Goal: Task Accomplishment & Management: Manage account settings

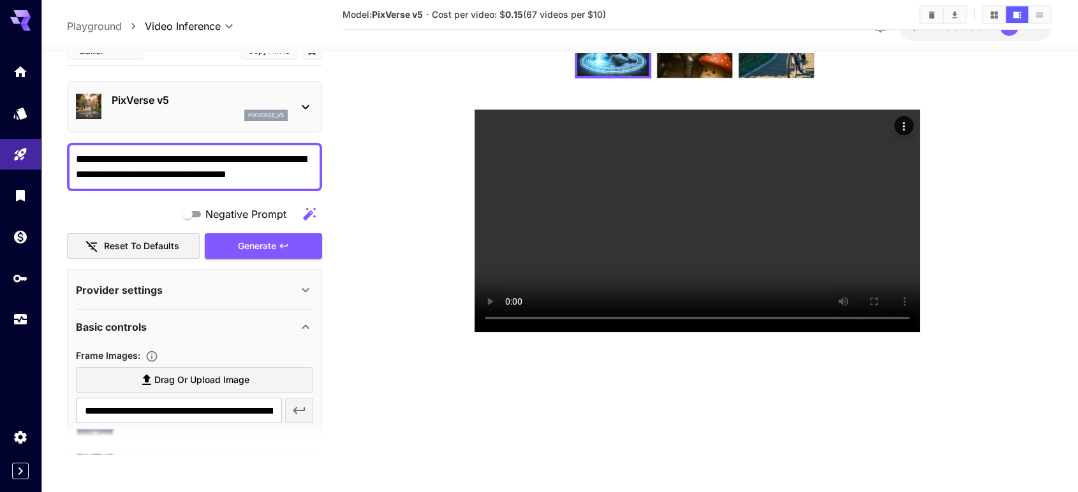
click at [696, 323] on video at bounding box center [696, 221] width 445 height 223
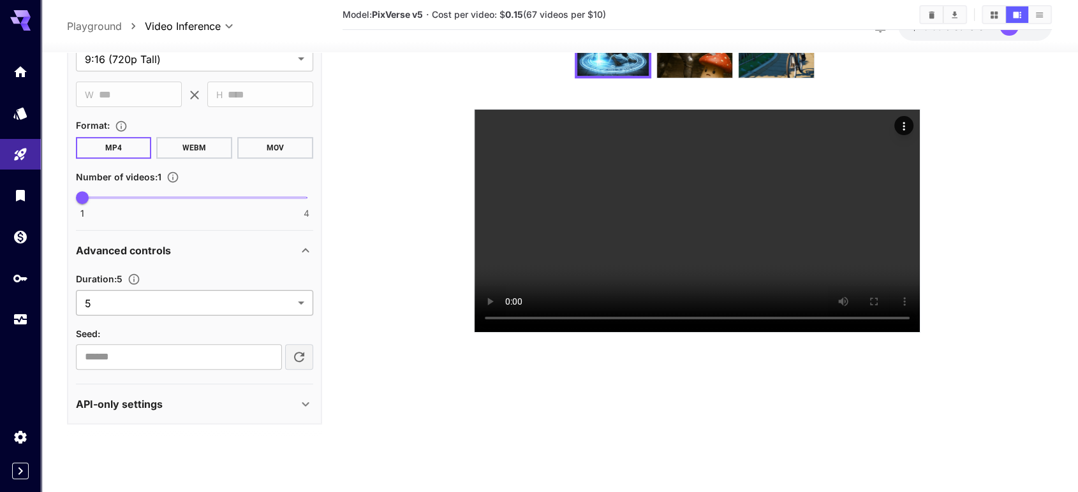
scroll to position [416, 0]
click at [127, 406] on p "API-only settings" at bounding box center [119, 404] width 87 height 15
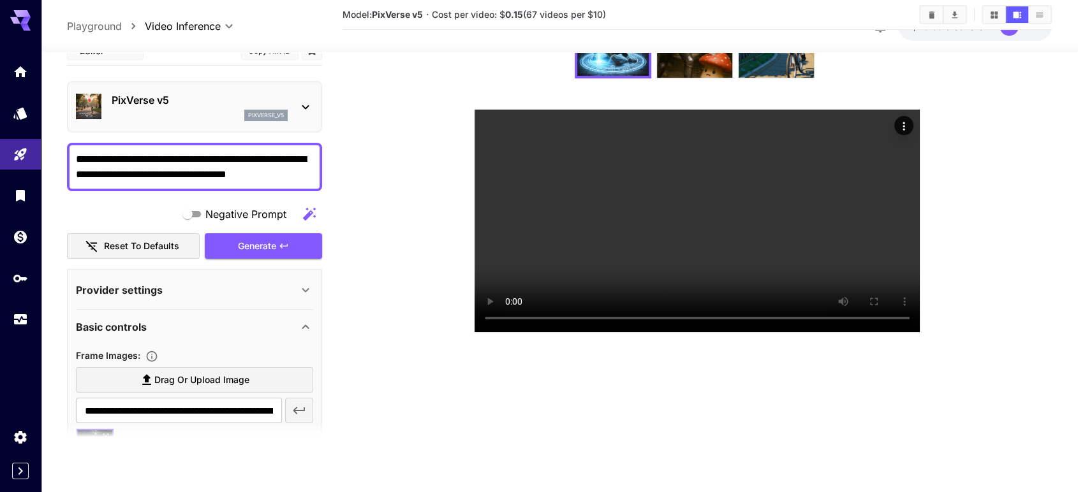
scroll to position [227, 0]
click at [23, 112] on icon "Models" at bounding box center [21, 109] width 13 height 12
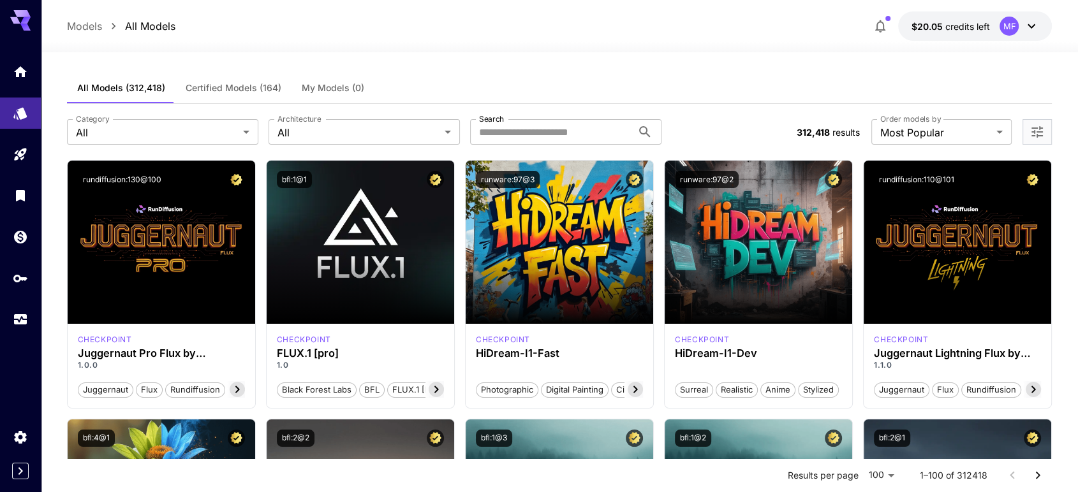
click at [17, 474] on div at bounding box center [20, 246] width 41 height 492
click at [18, 469] on icon "Expand sidebar" at bounding box center [20, 471] width 15 height 15
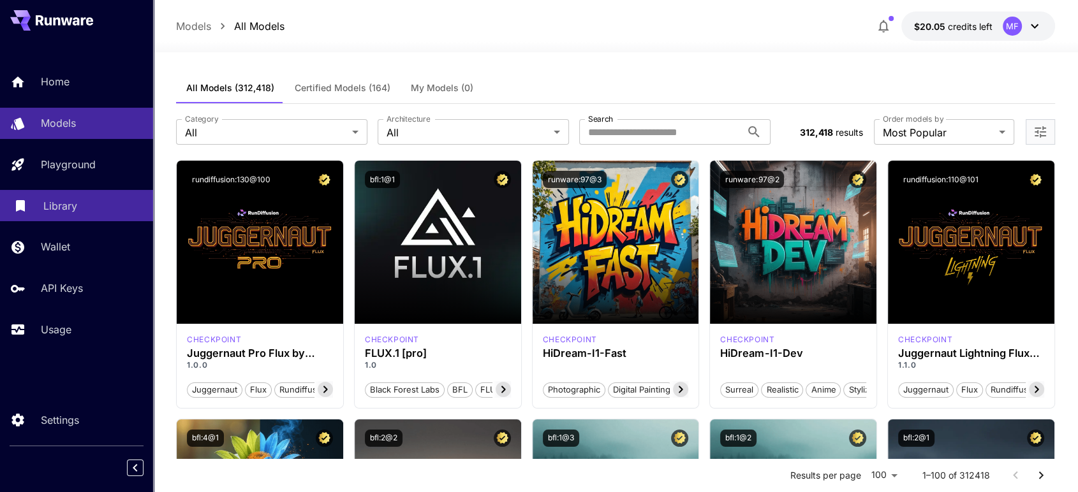
click at [65, 200] on p "Library" at bounding box center [60, 205] width 34 height 15
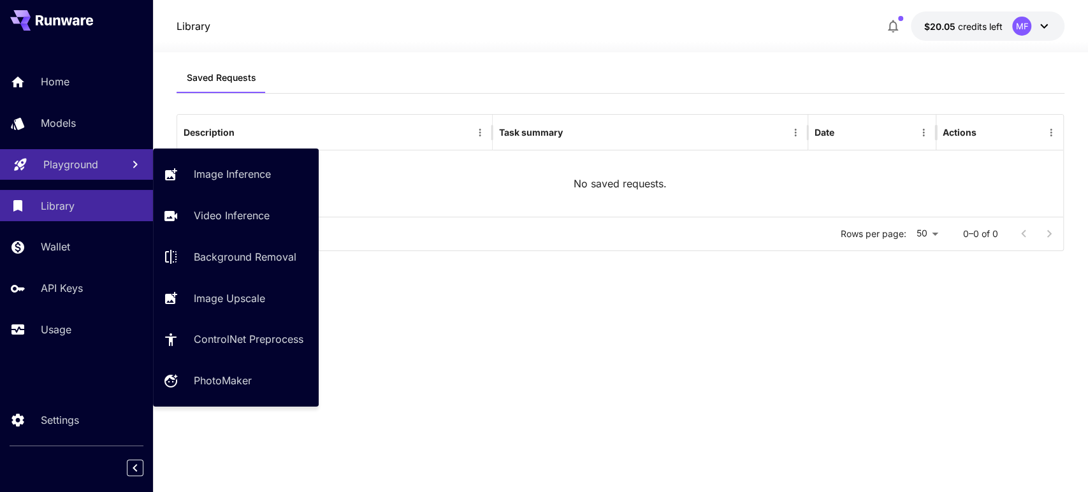
click at [71, 157] on p "Playground" at bounding box center [70, 164] width 55 height 15
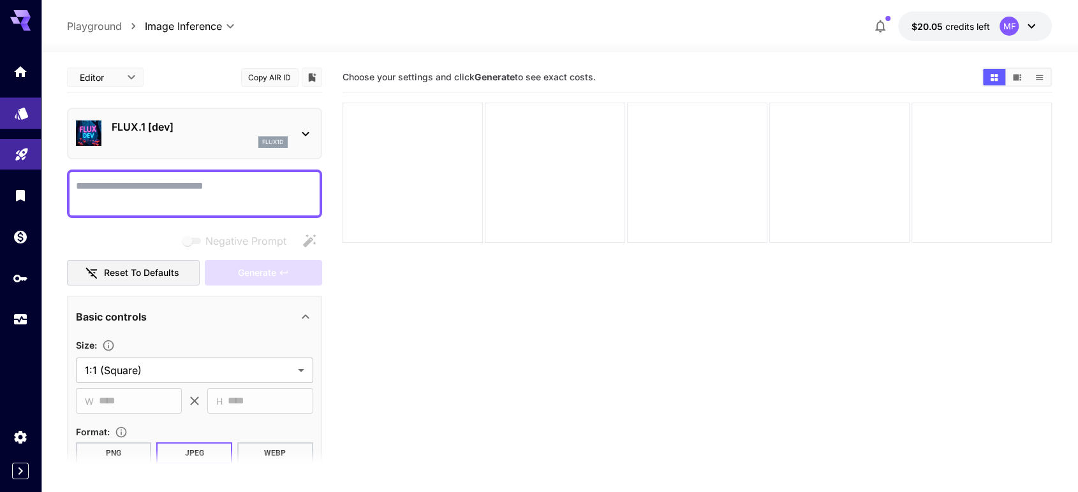
click at [29, 110] on link at bounding box center [20, 113] width 41 height 31
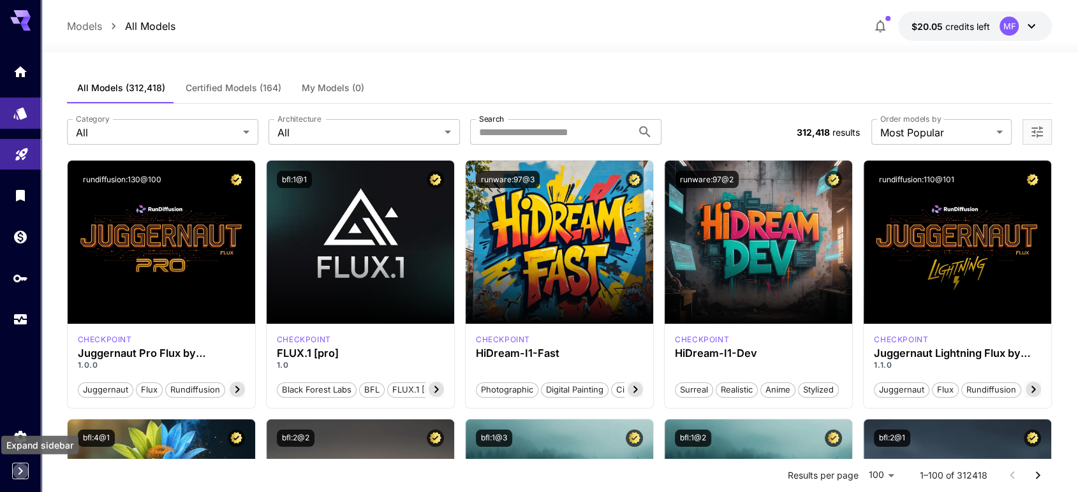
click at [21, 465] on icon "Expand sidebar" at bounding box center [20, 471] width 15 height 15
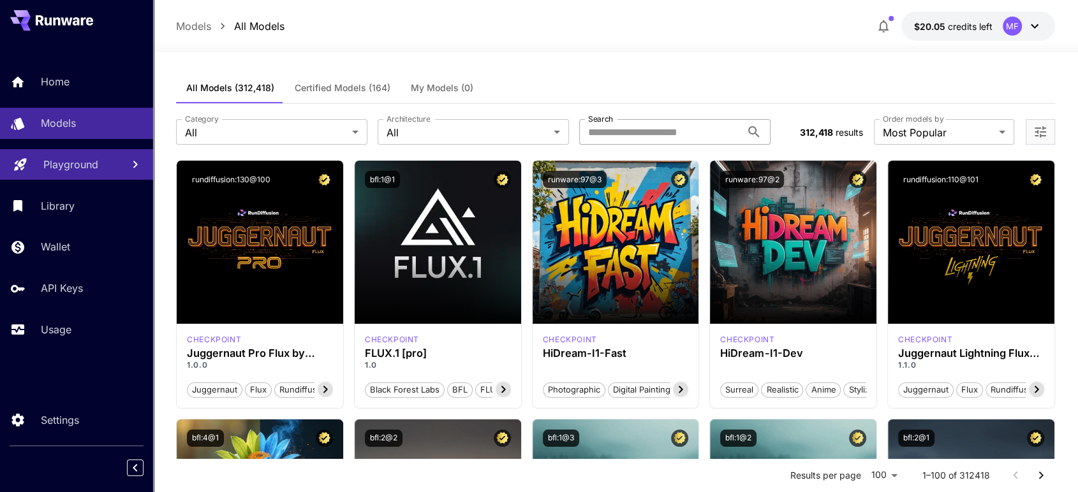
click at [680, 135] on input "Search" at bounding box center [660, 132] width 162 height 26
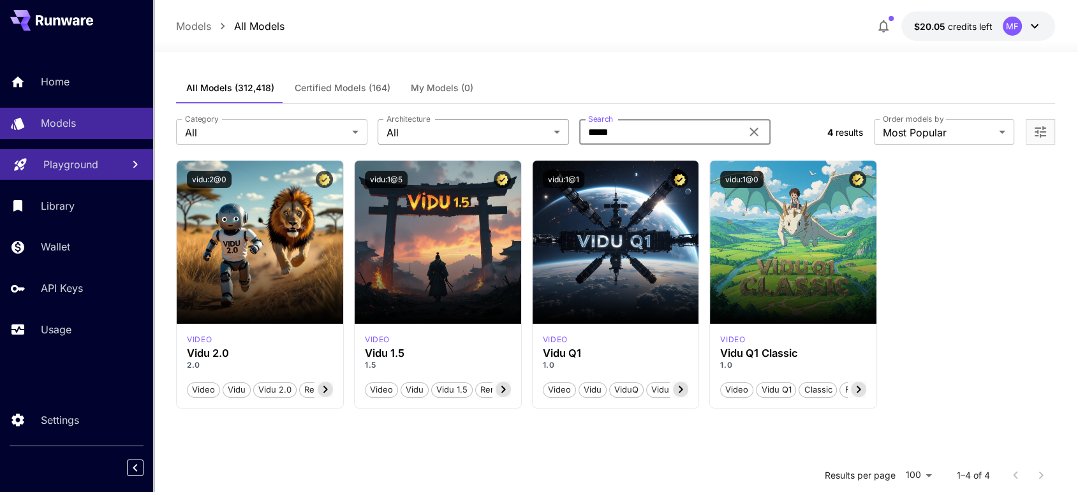
drag, startPoint x: 647, startPoint y: 136, endPoint x: 479, endPoint y: 135, distance: 167.7
click at [479, 135] on div "Category All *** Category Architecture All *** Architecture Search **** Search" at bounding box center [496, 132] width 640 height 26
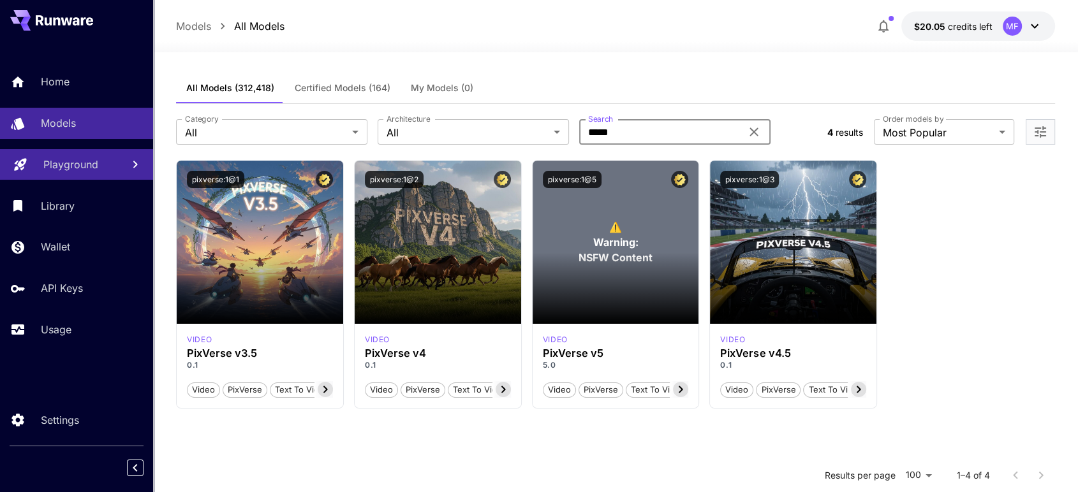
type input "********"
click at [575, 335] on div "video" at bounding box center [616, 339] width 146 height 11
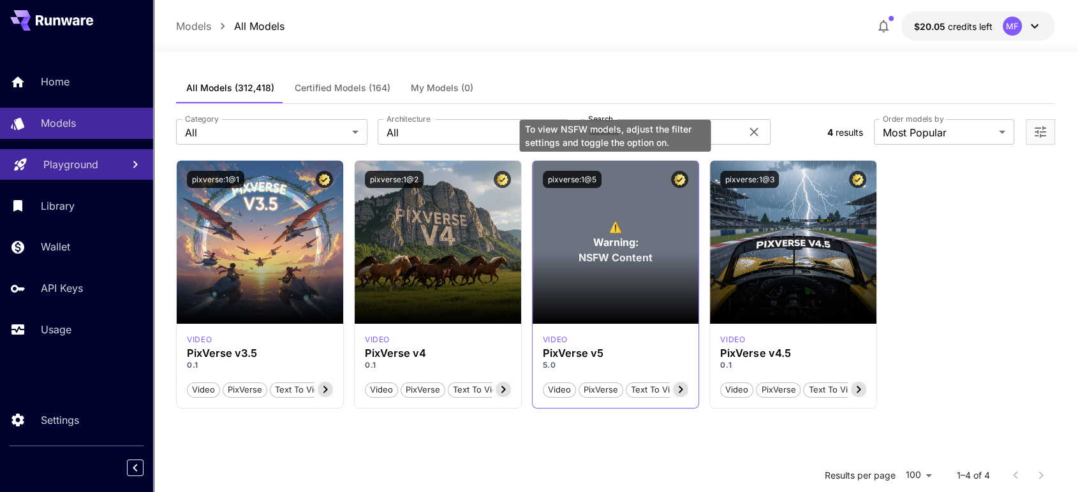
click at [606, 245] on span "Warning:" at bounding box center [614, 242] width 45 height 15
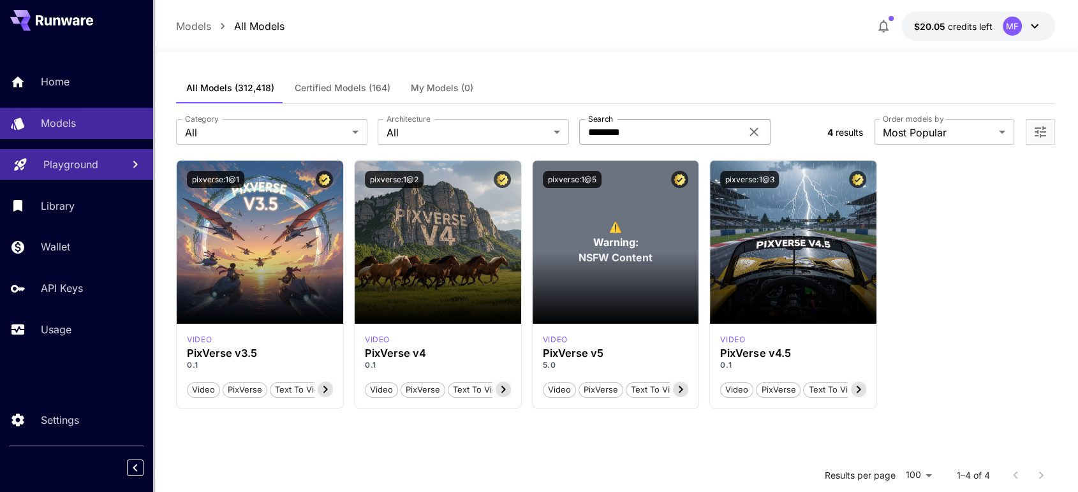
click at [655, 128] on input "********" at bounding box center [660, 132] width 162 height 26
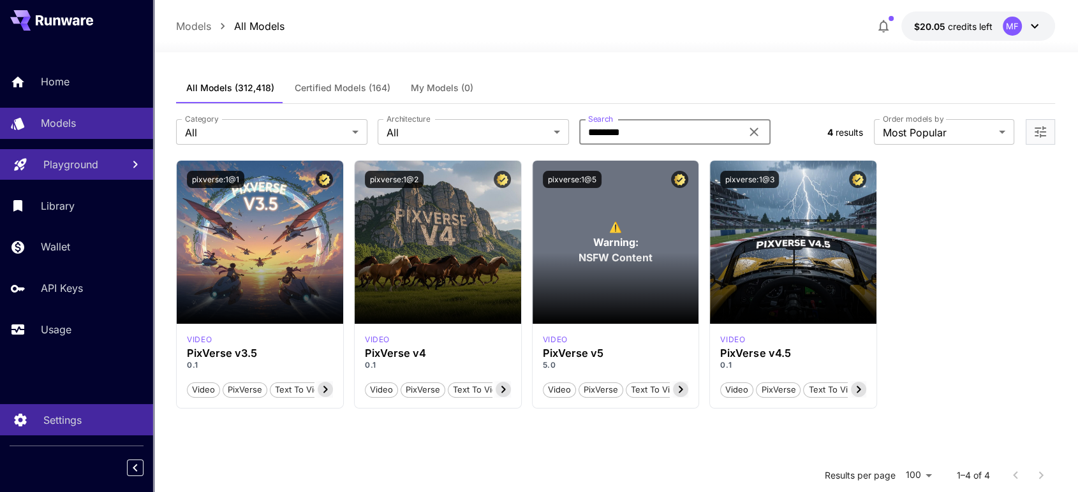
click at [24, 434] on link "Settings" at bounding box center [76, 419] width 153 height 31
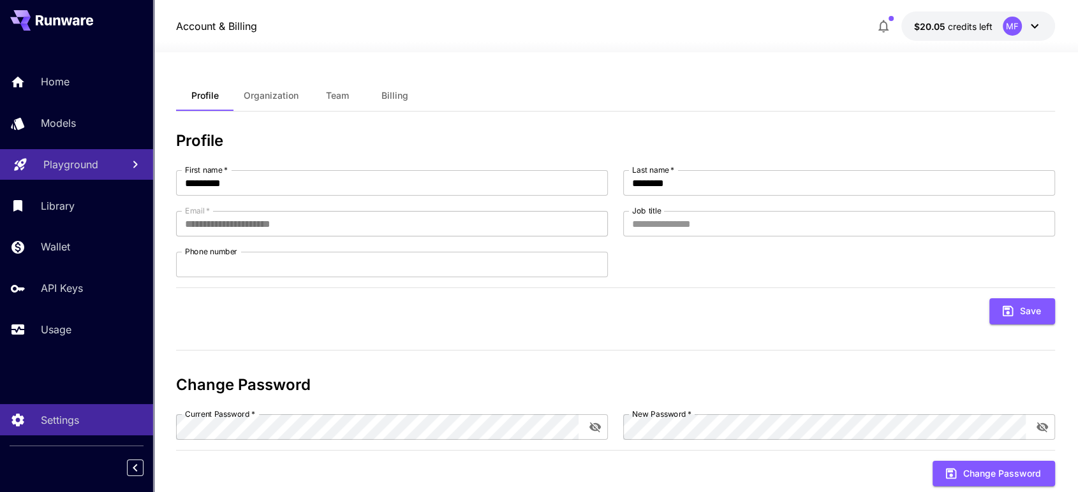
click at [266, 98] on span "Organization" at bounding box center [271, 95] width 55 height 11
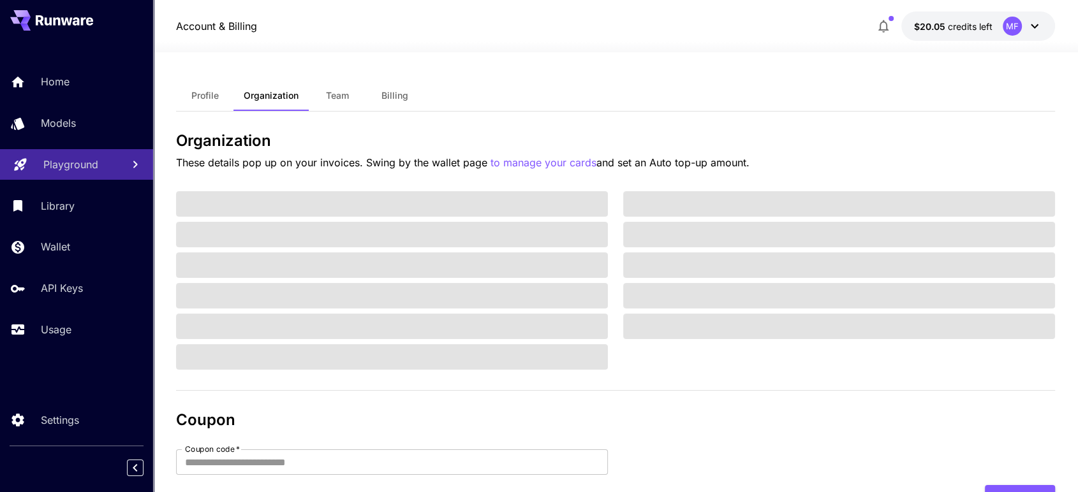
click at [357, 99] on button "Team" at bounding box center [337, 95] width 57 height 31
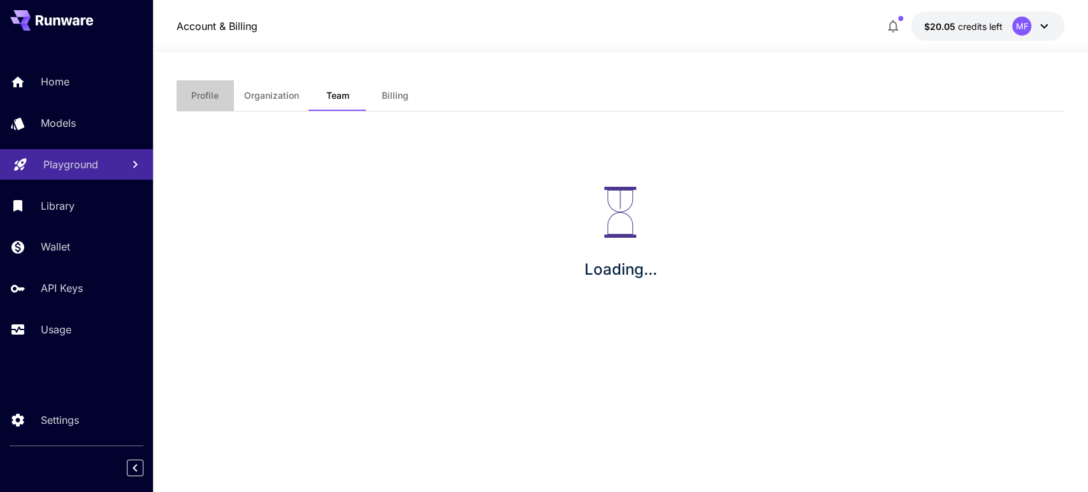
click at [200, 96] on span "Profile" at bounding box center [204, 95] width 27 height 11
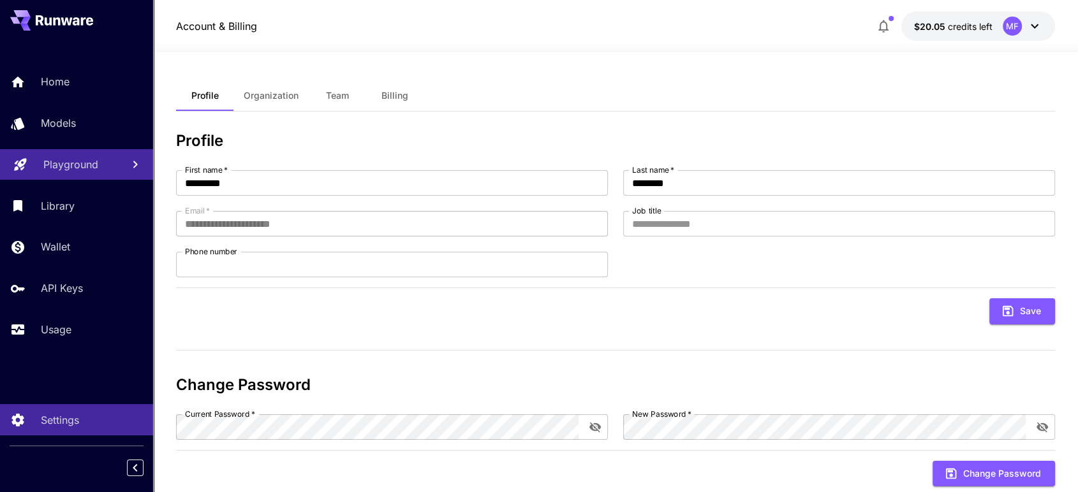
click at [275, 98] on span "Organization" at bounding box center [271, 95] width 55 height 11
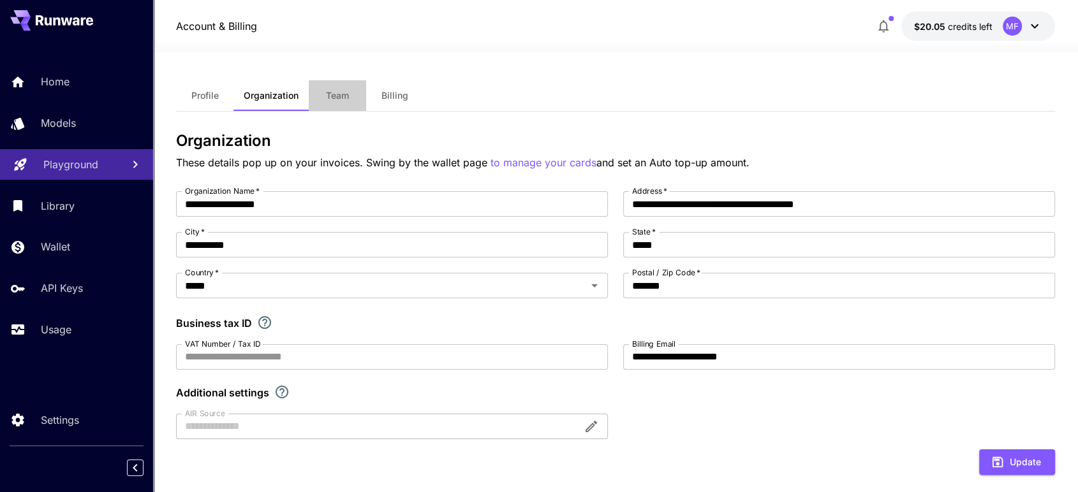
click at [335, 94] on span "Team" at bounding box center [337, 95] width 23 height 11
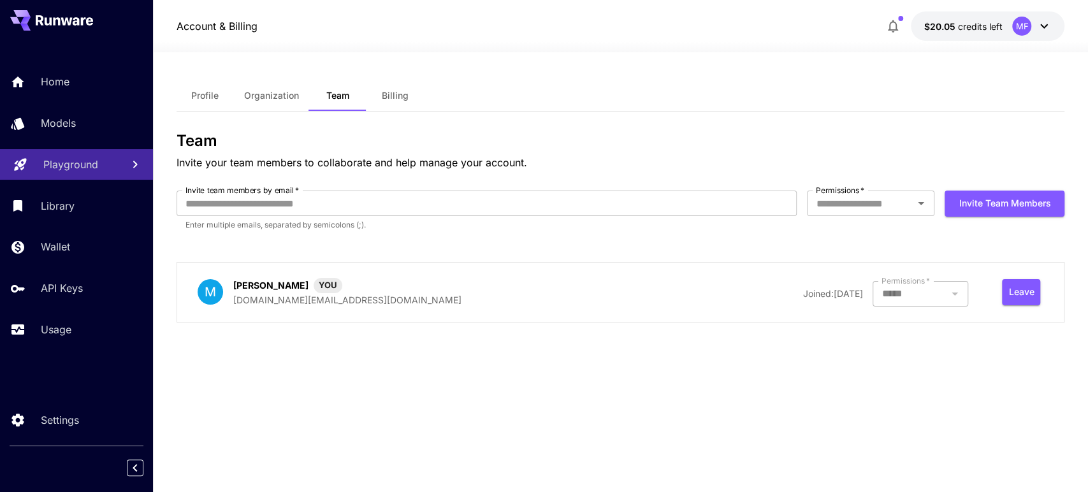
click at [397, 89] on button "Billing" at bounding box center [395, 95] width 57 height 31
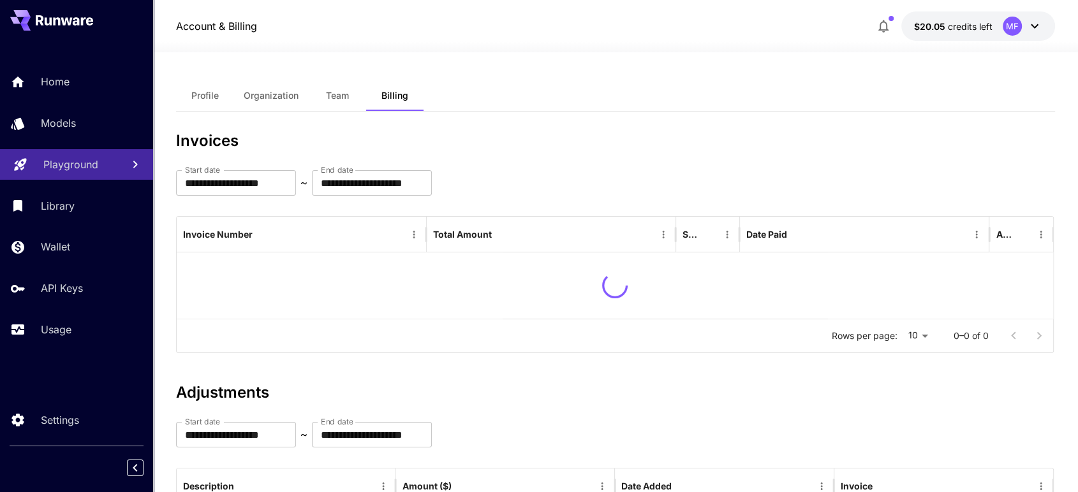
scroll to position [117, 0]
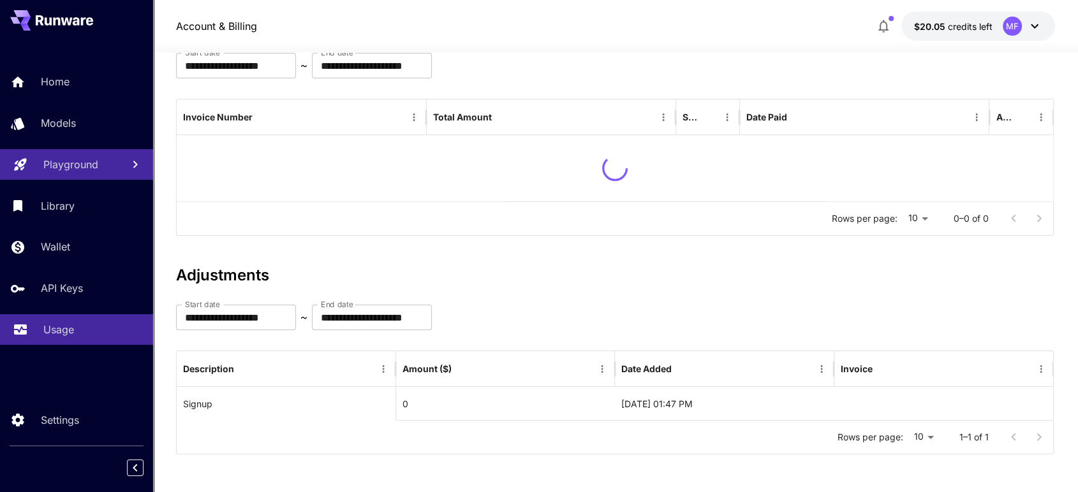
click at [55, 323] on p "Usage" at bounding box center [58, 329] width 31 height 15
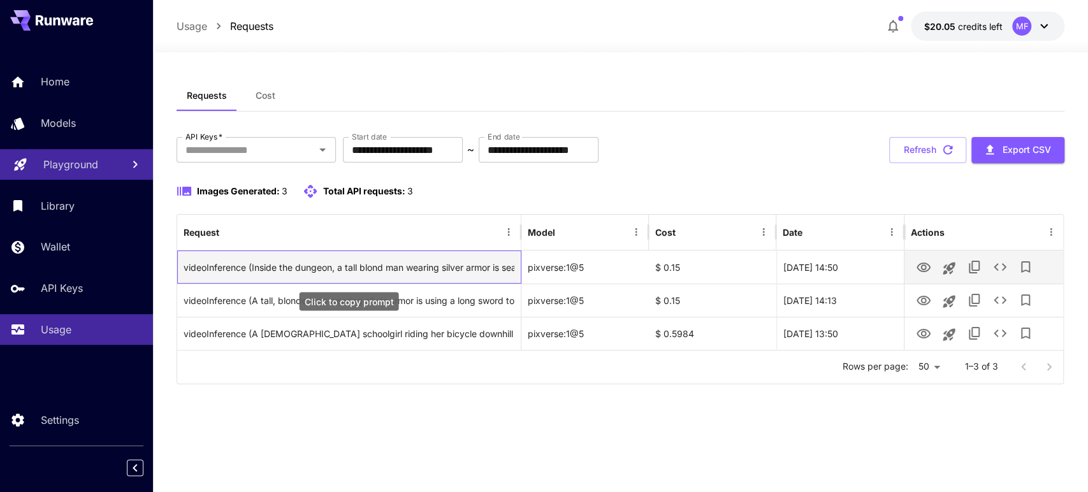
click at [416, 274] on div "videoInference (Inside the dungeon, a tall blond man wearing silver armor is se…" at bounding box center [349, 267] width 331 height 33
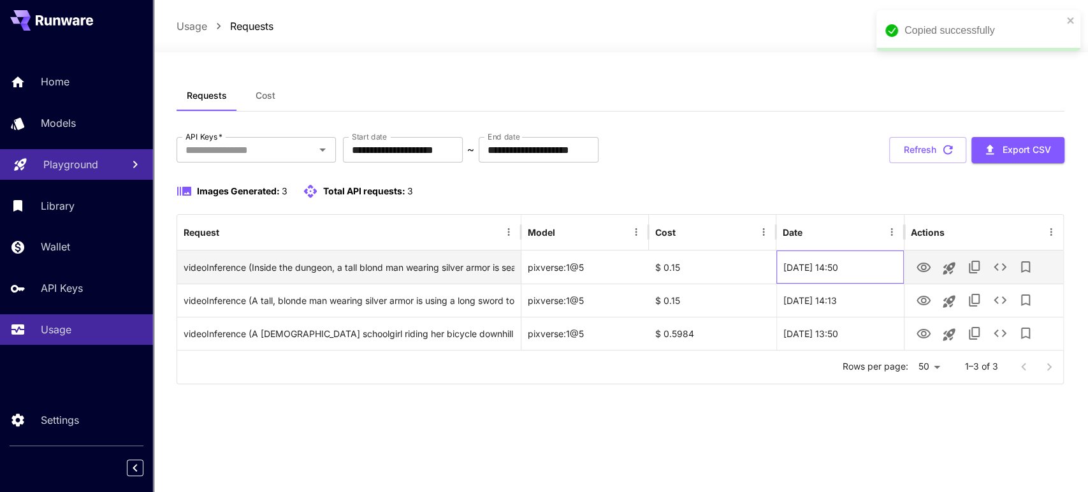
click at [791, 271] on div "[DATE] 14:50" at bounding box center [841, 267] width 128 height 33
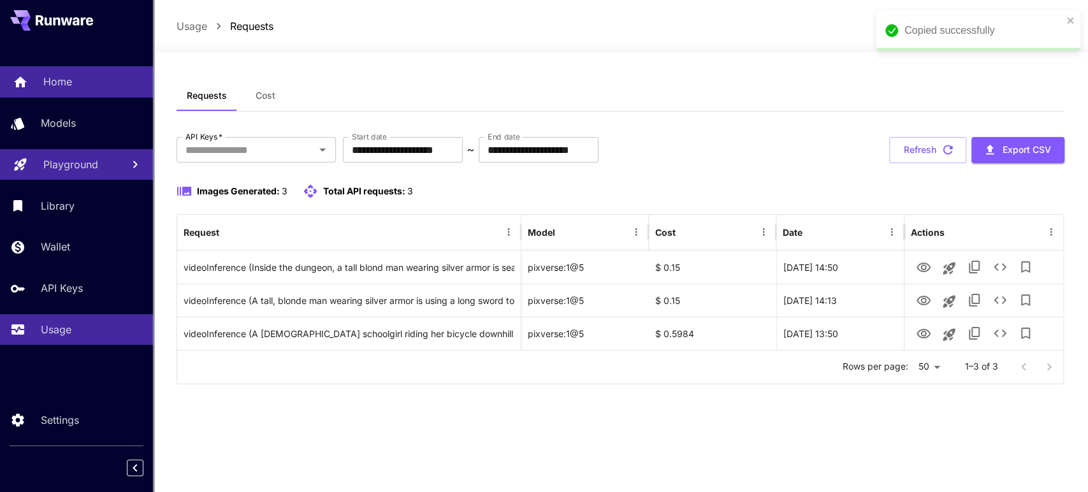
click at [28, 82] on link "Home" at bounding box center [76, 81] width 153 height 31
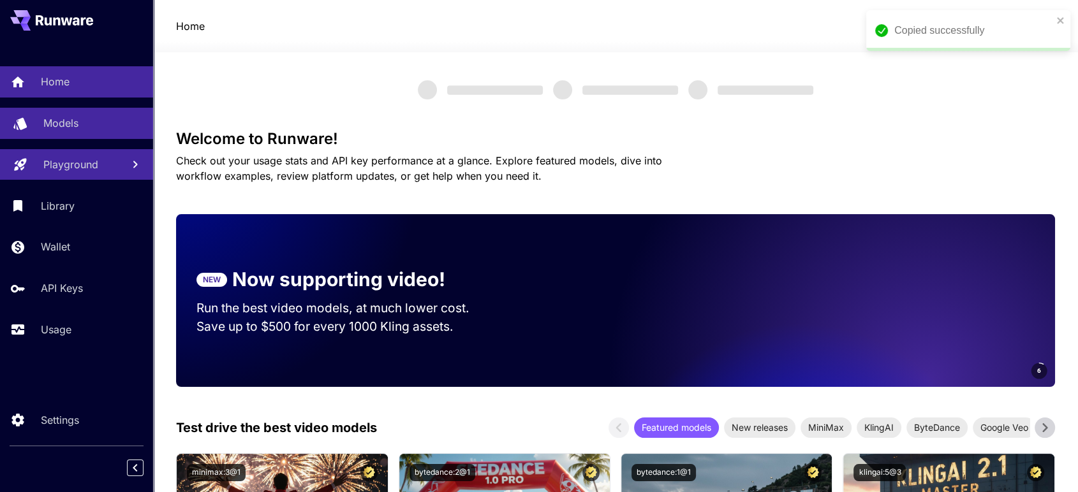
click at [61, 121] on p "Models" at bounding box center [60, 122] width 35 height 15
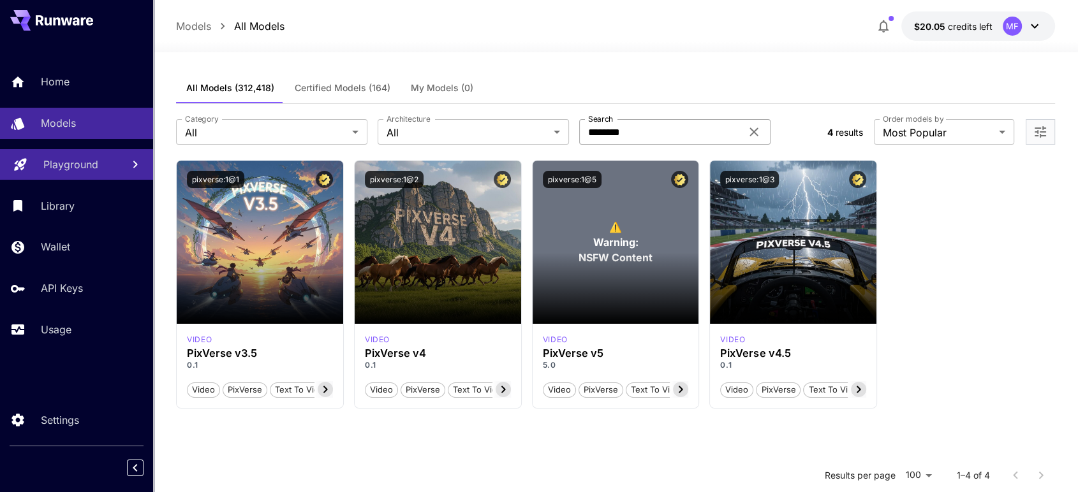
click at [658, 137] on input "********" at bounding box center [660, 132] width 162 height 26
click at [566, 386] on span "Video" at bounding box center [559, 390] width 32 height 13
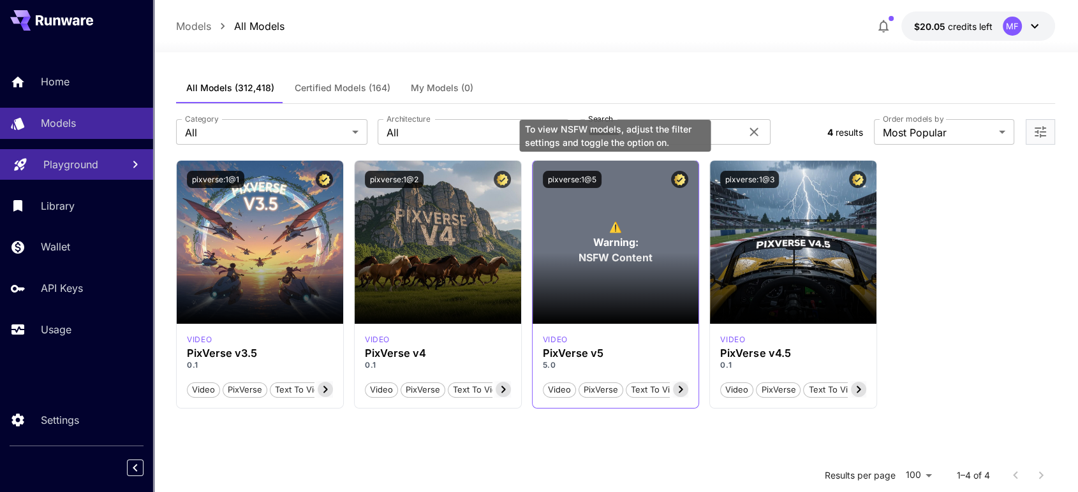
click at [606, 231] on p "⚠️ Warning: NSFW Content" at bounding box center [615, 242] width 74 height 46
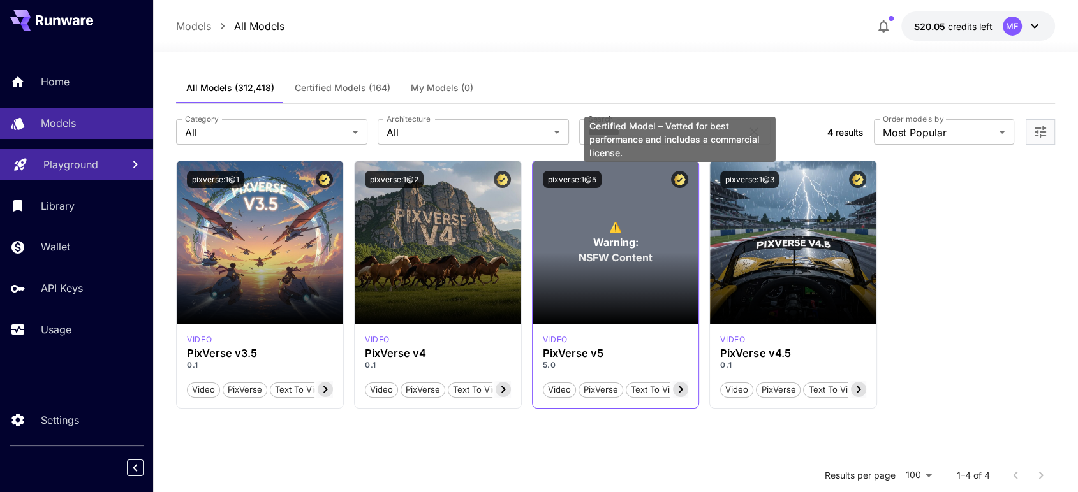
click at [683, 182] on icon "Certified Model – Vetted for best performance and includes a commercial license." at bounding box center [679, 179] width 12 height 11
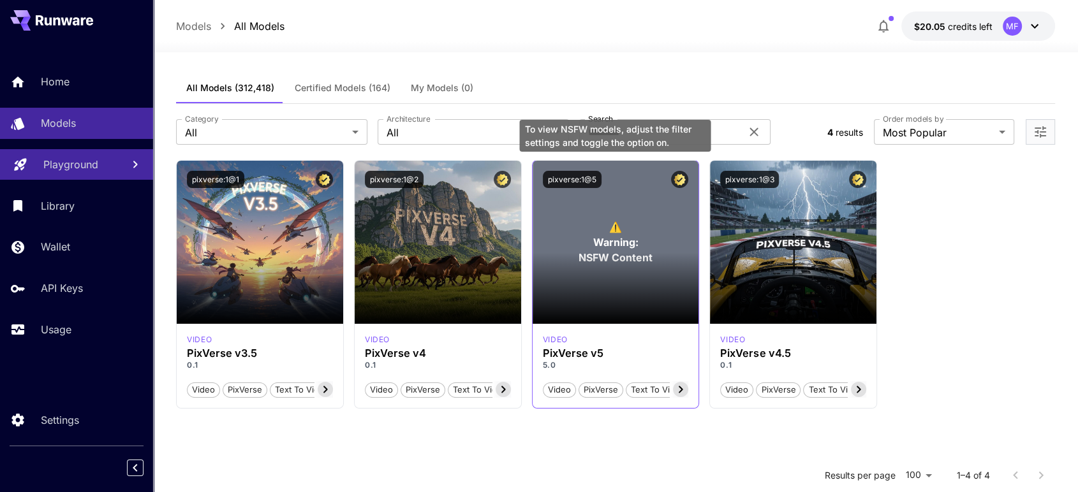
click at [614, 240] on span "Warning:" at bounding box center [614, 242] width 45 height 15
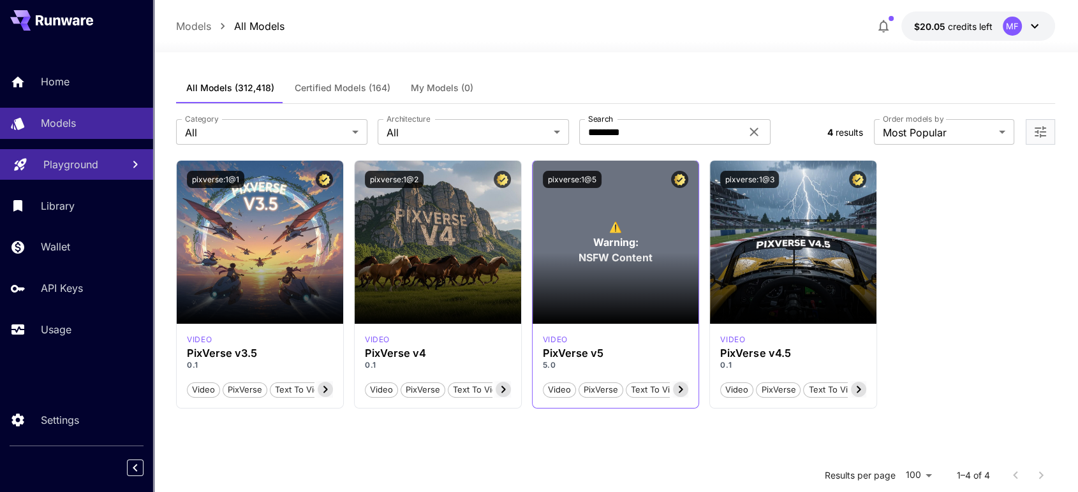
click at [656, 391] on span "Text To Video" at bounding box center [657, 390] width 63 height 13
drag, startPoint x: 657, startPoint y: 129, endPoint x: 620, endPoint y: 124, distance: 37.9
click at [586, 124] on input "********" at bounding box center [660, 132] width 162 height 26
click at [877, 73] on div "All Models (312,418) Certified Models (164) My Models (0)" at bounding box center [615, 88] width 879 height 31
click at [84, 85] on div "Home" at bounding box center [92, 81] width 99 height 15
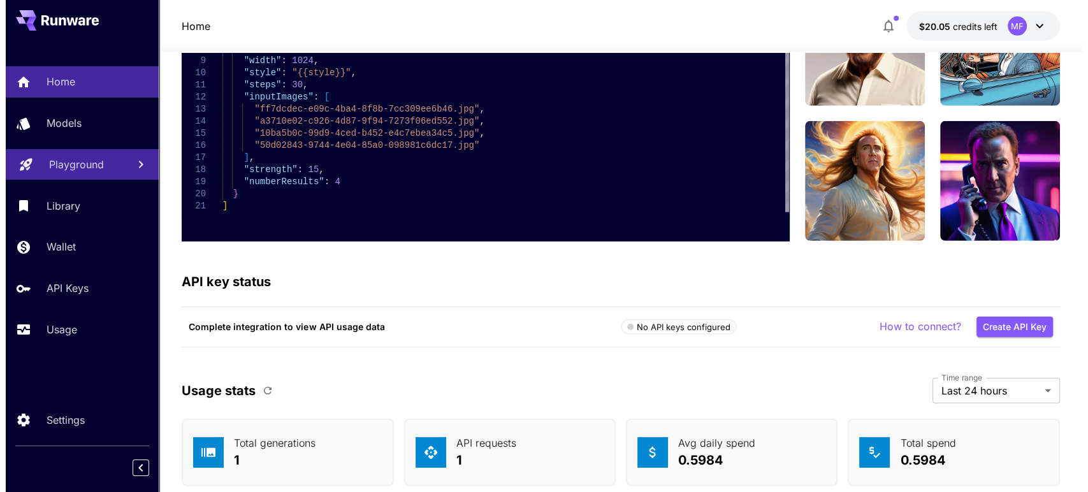
scroll to position [3888, 0]
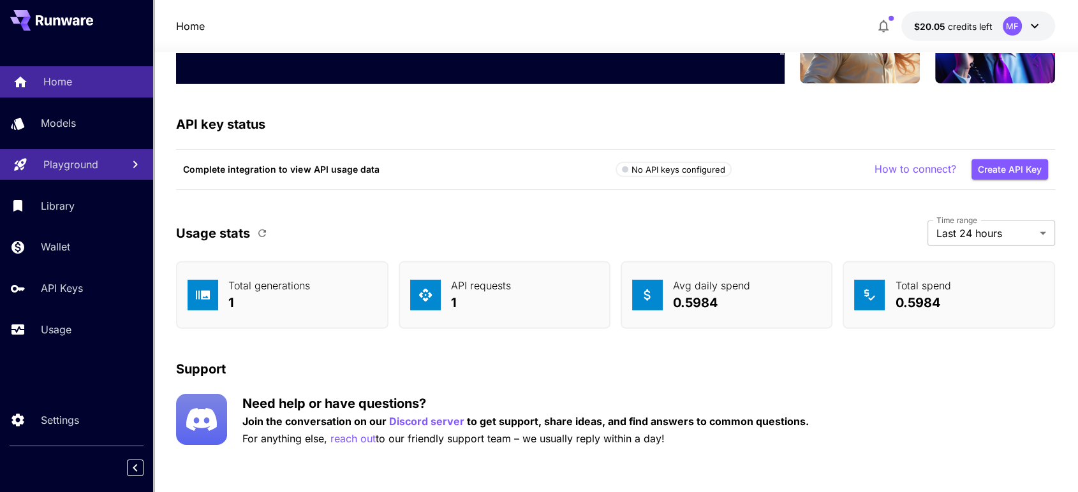
click at [71, 87] on p "Home" at bounding box center [57, 81] width 29 height 15
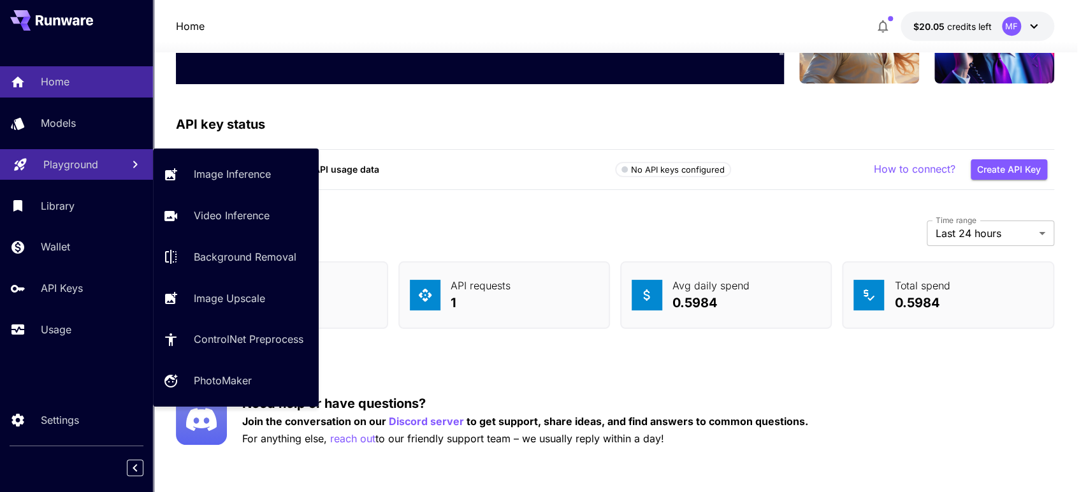
click at [58, 173] on link "Playground" at bounding box center [76, 164] width 153 height 31
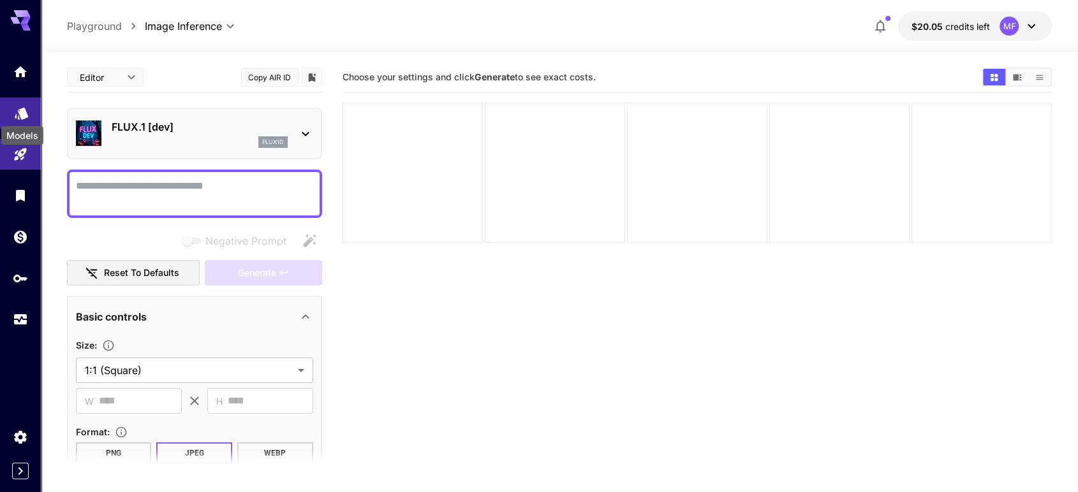
click at [25, 113] on icon "Models" at bounding box center [21, 109] width 13 height 12
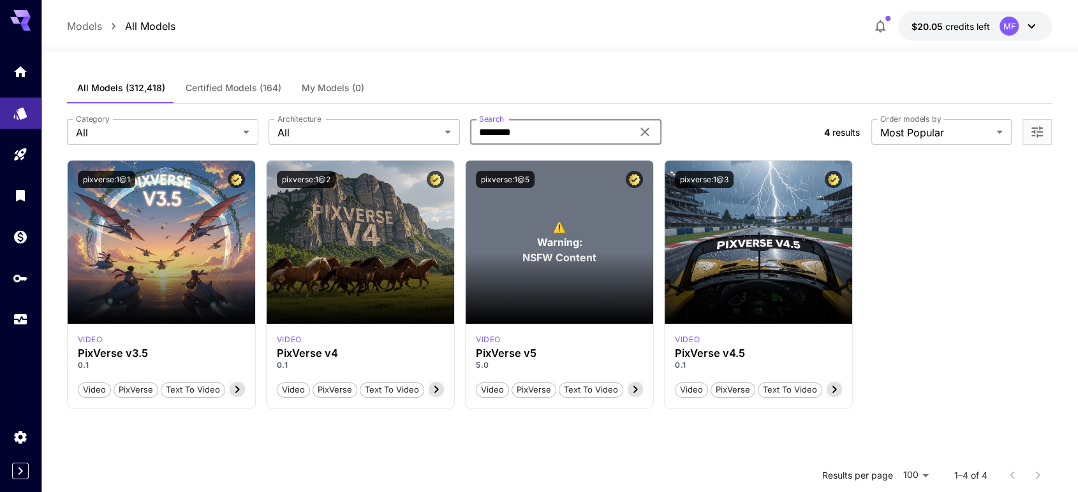
click at [544, 135] on input "********" at bounding box center [551, 132] width 162 height 26
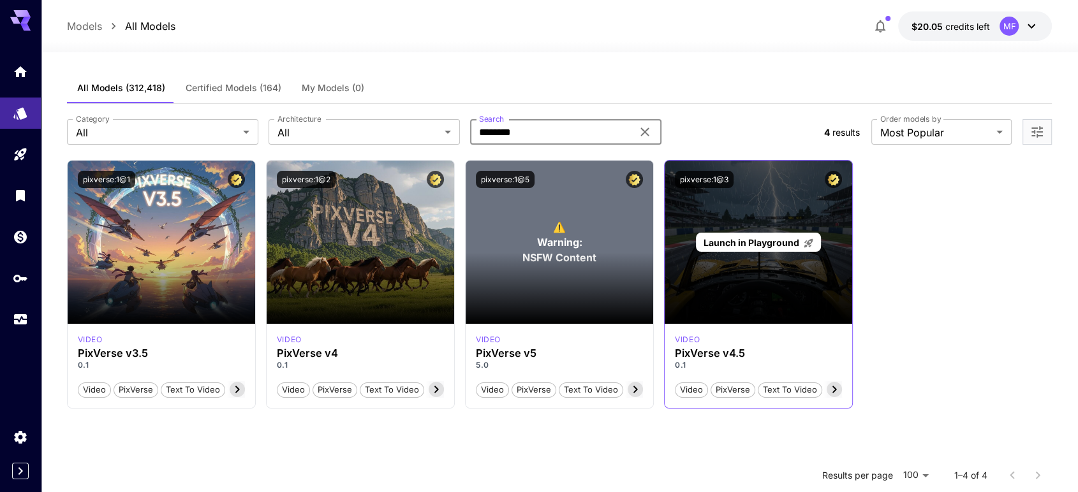
click at [768, 277] on div "Launch in Playground" at bounding box center [757, 242] width 187 height 163
click at [759, 240] on span "Launch in Playground" at bounding box center [751, 242] width 96 height 11
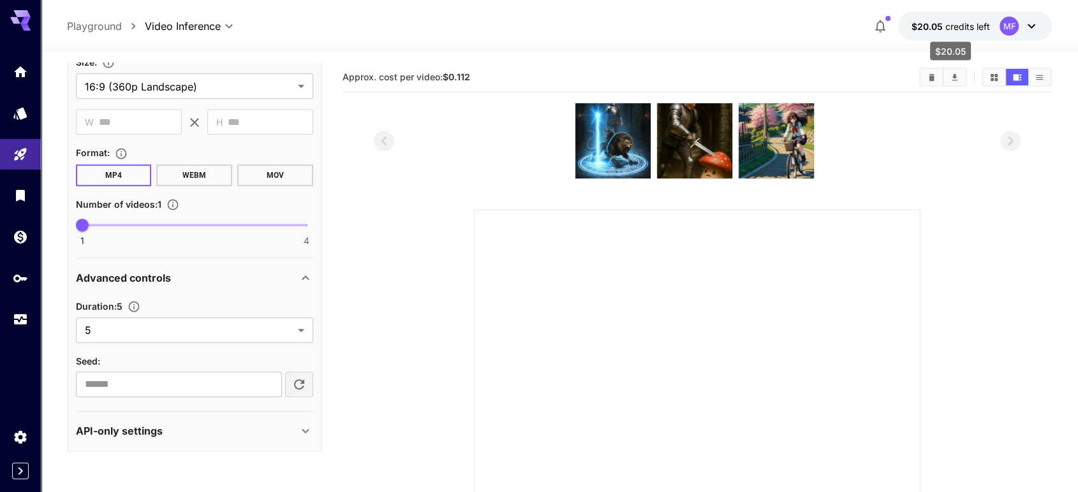
click at [954, 26] on span "credits left" at bounding box center [966, 26] width 45 height 11
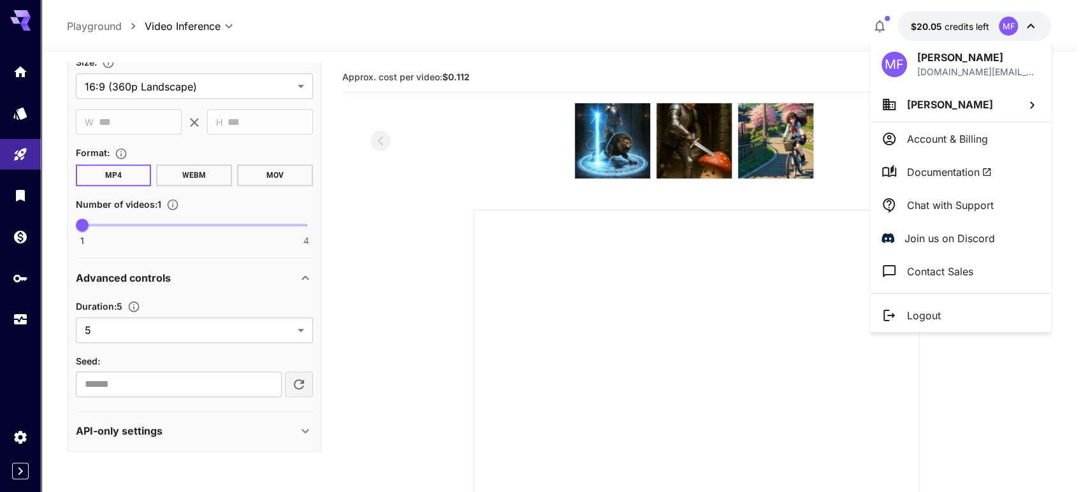
click at [928, 113] on li "[PERSON_NAME]" at bounding box center [960, 104] width 181 height 34
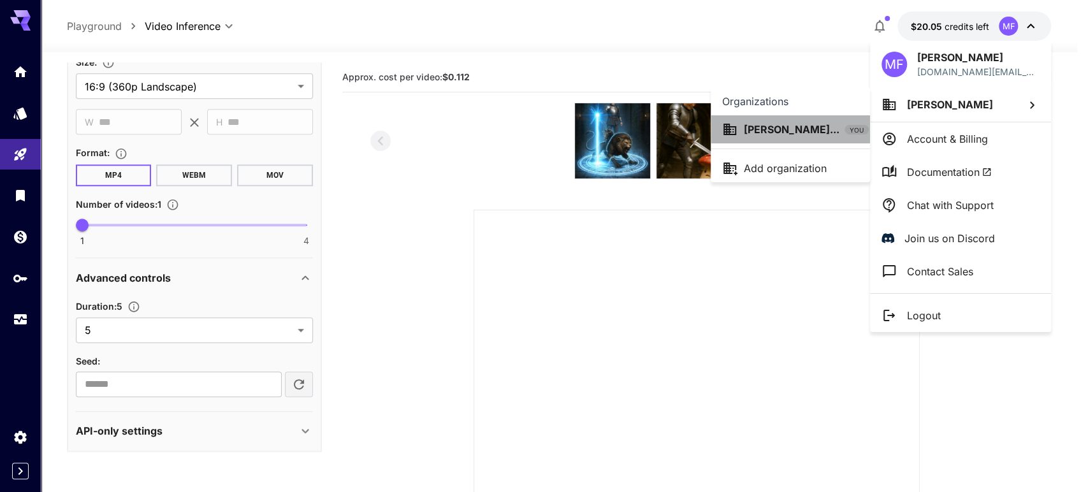
click at [764, 130] on p "[PERSON_NAME]..." at bounding box center [792, 129] width 96 height 15
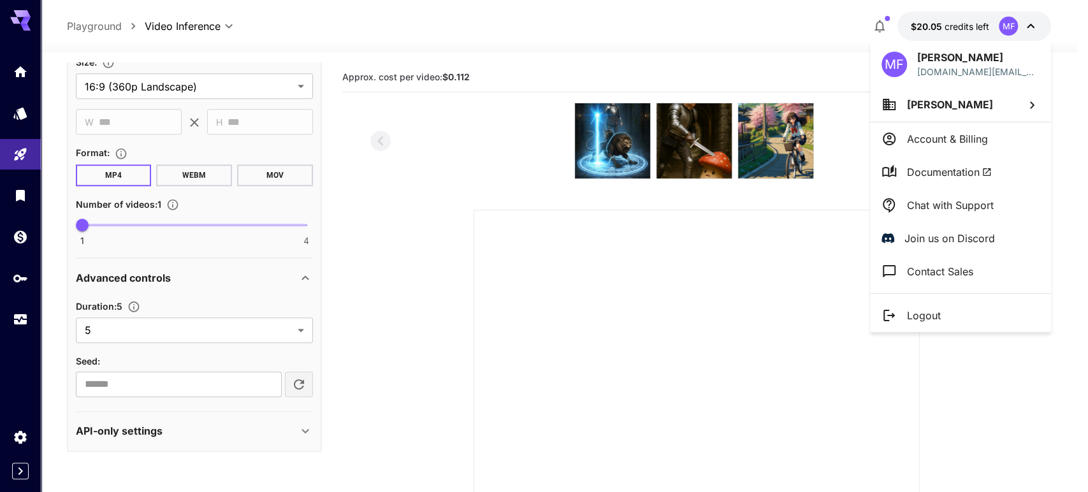
click at [959, 110] on span "[PERSON_NAME]" at bounding box center [950, 104] width 86 height 13
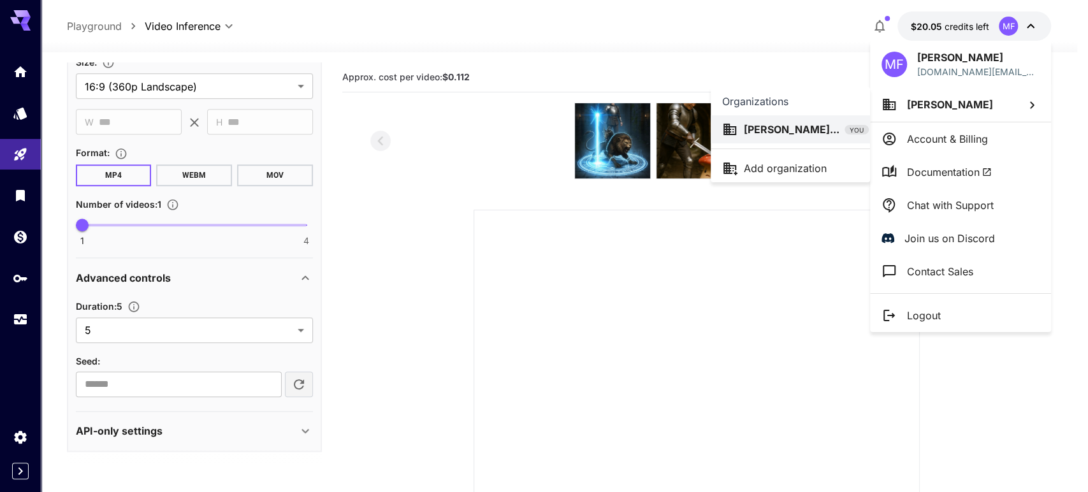
click at [859, 128] on span "YOU" at bounding box center [857, 131] width 24 height 10
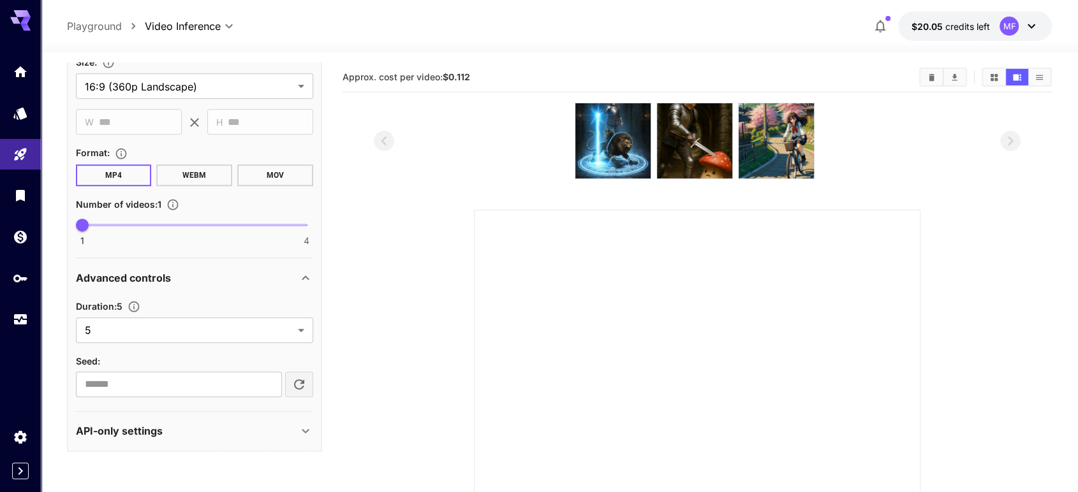
click at [1041, 22] on button "$20.05 credits left MF" at bounding box center [975, 25] width 154 height 29
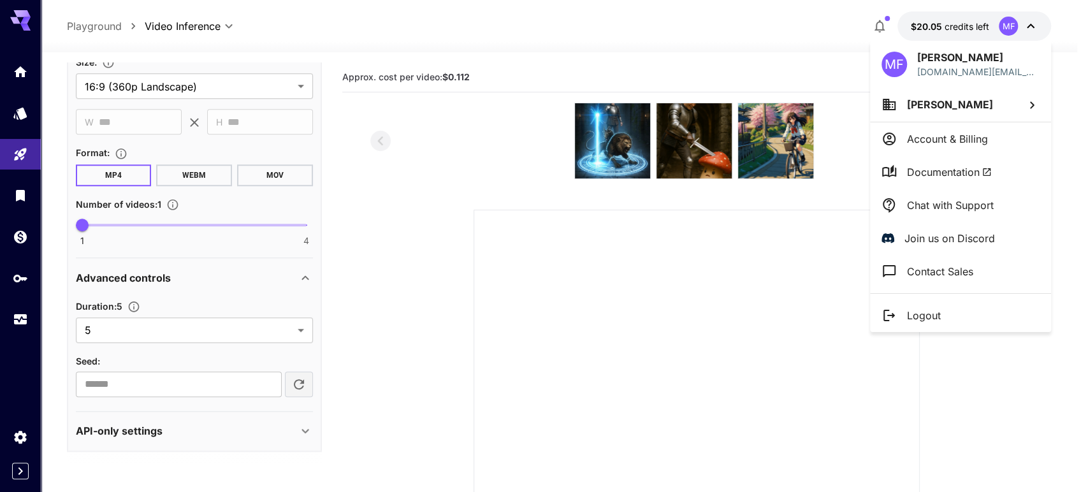
click at [974, 180] on li "Documentation" at bounding box center [960, 172] width 181 height 33
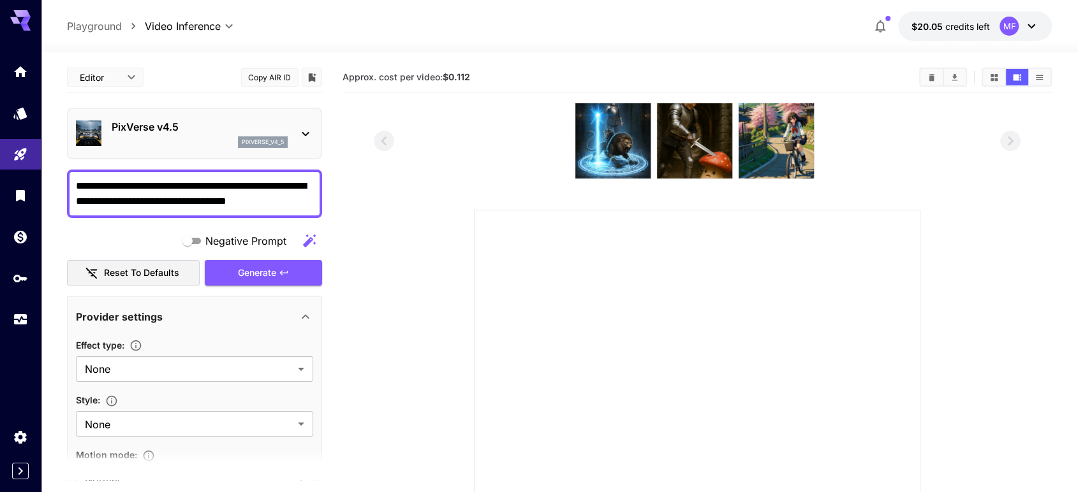
click at [395, 55] on div "**********" at bounding box center [559, 373] width 985 height 642
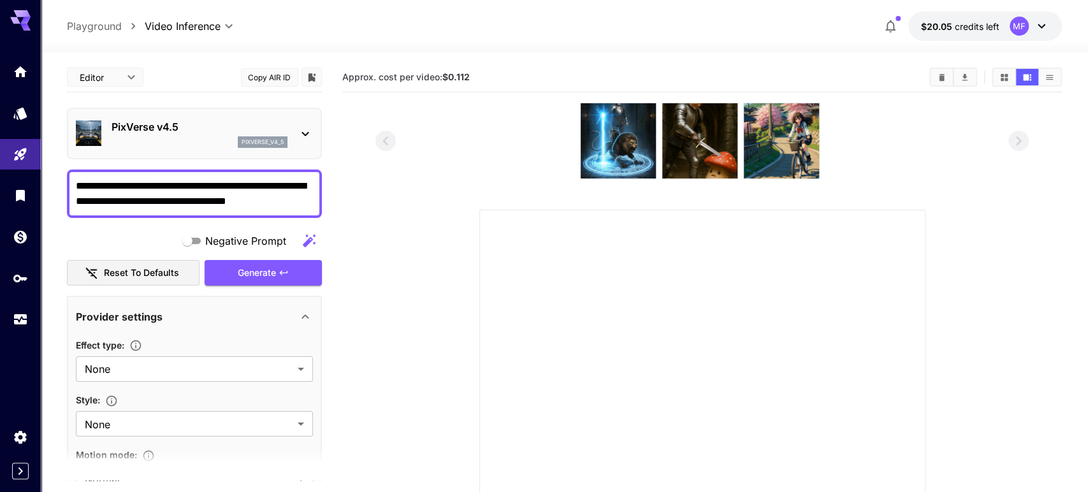
click at [113, 72] on body "**********" at bounding box center [544, 347] width 1088 height 694
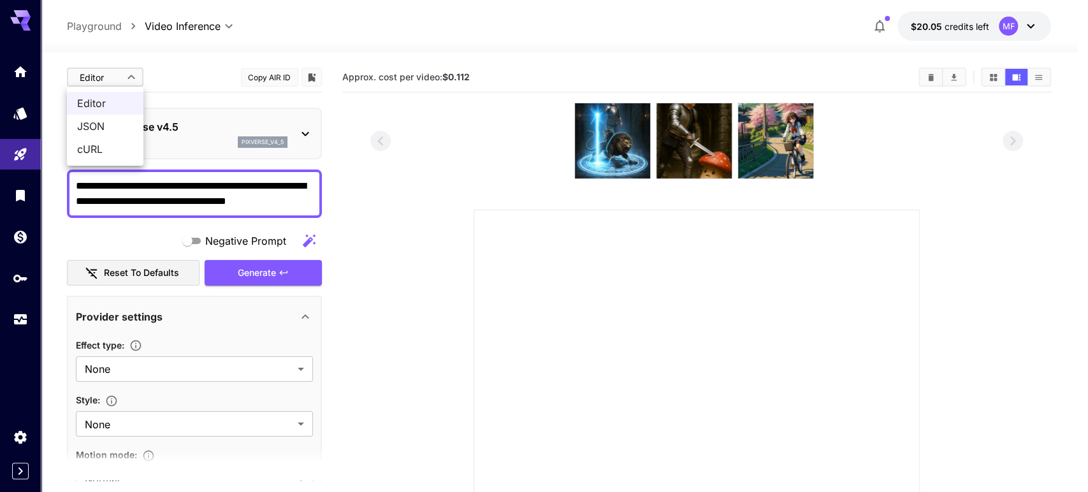
click at [100, 125] on span "JSON" at bounding box center [105, 126] width 56 height 15
type input "****"
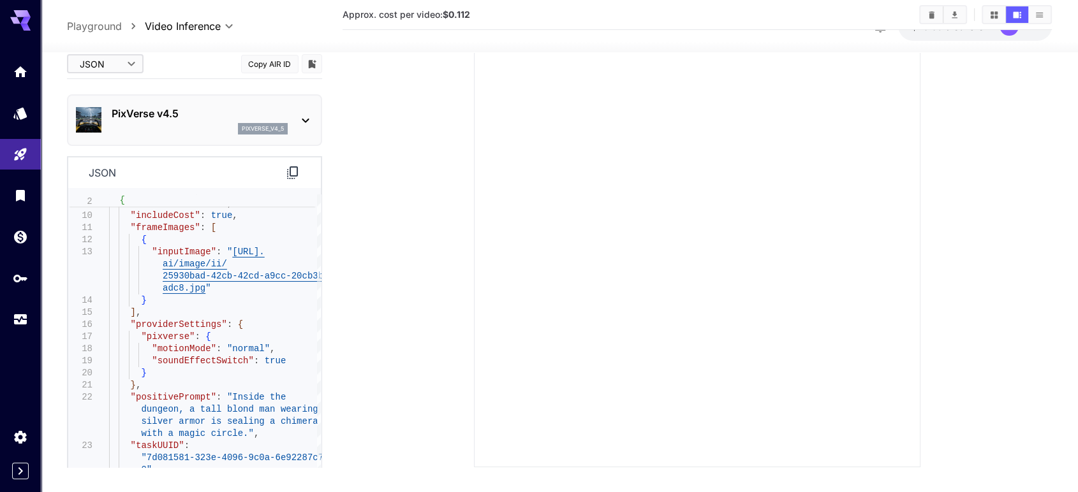
scroll to position [201, 0]
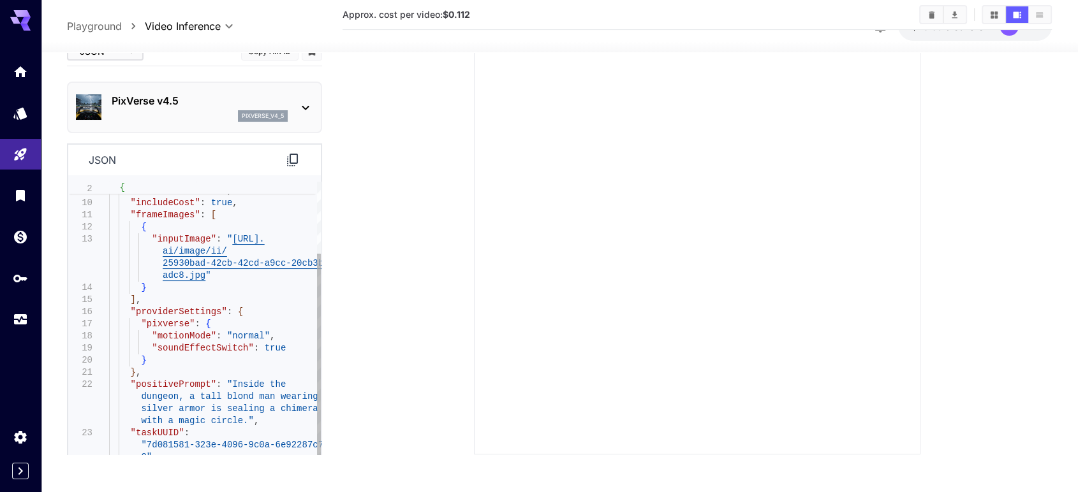
drag, startPoint x: 101, startPoint y: 422, endPoint x: 153, endPoint y: 373, distance: 71.3
click at [102, 341] on div "8 9 10 11 12 13 14 15 16 17 18 19 20 21 22 23 24 25" at bounding box center [88, 288] width 41 height 400
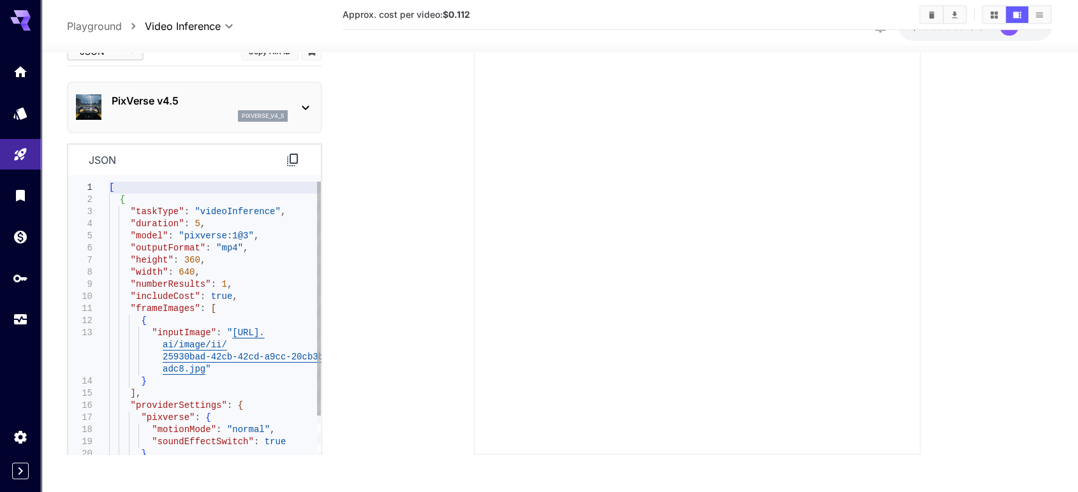
type textarea "**********"
click at [391, 235] on section at bounding box center [697, 177] width 647 height 553
click at [292, 152] on icon at bounding box center [292, 159] width 15 height 15
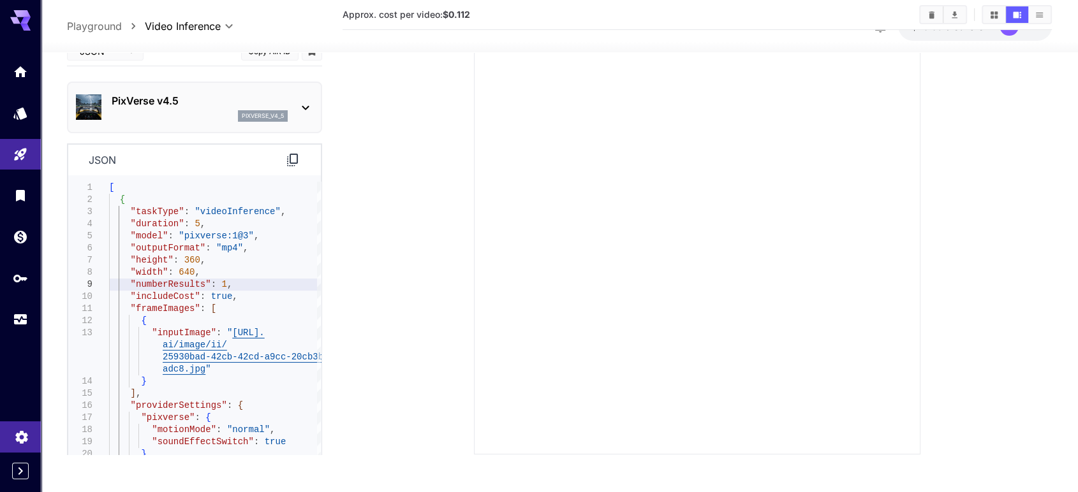
click at [22, 437] on icon "Settings" at bounding box center [21, 433] width 12 height 13
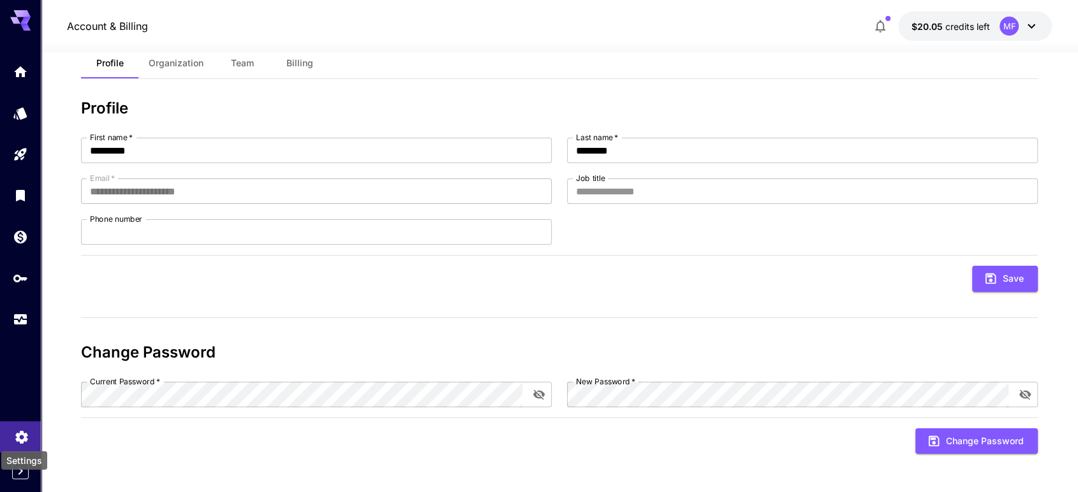
scroll to position [31, 0]
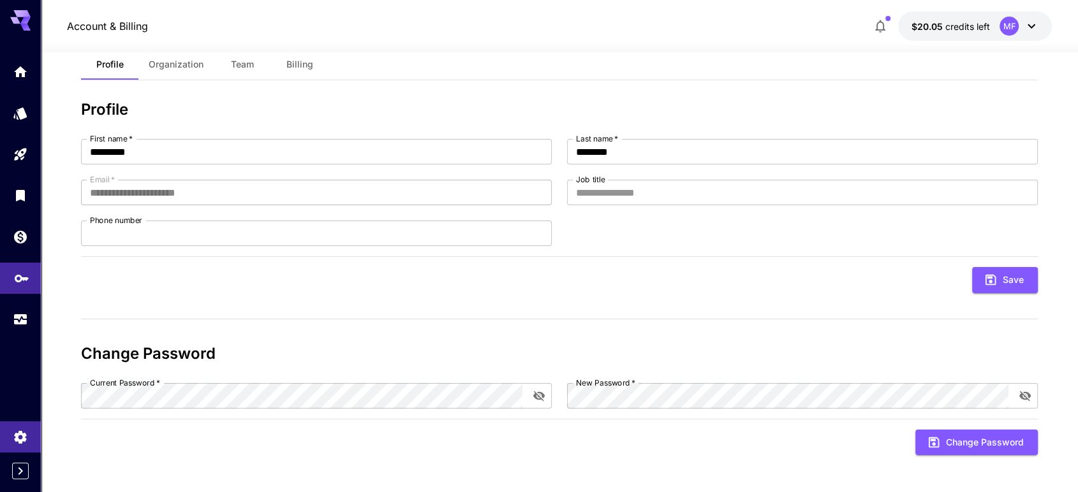
drag, startPoint x: 8, startPoint y: 267, endPoint x: 15, endPoint y: 274, distance: 10.4
click at [10, 267] on link at bounding box center [20, 278] width 41 height 31
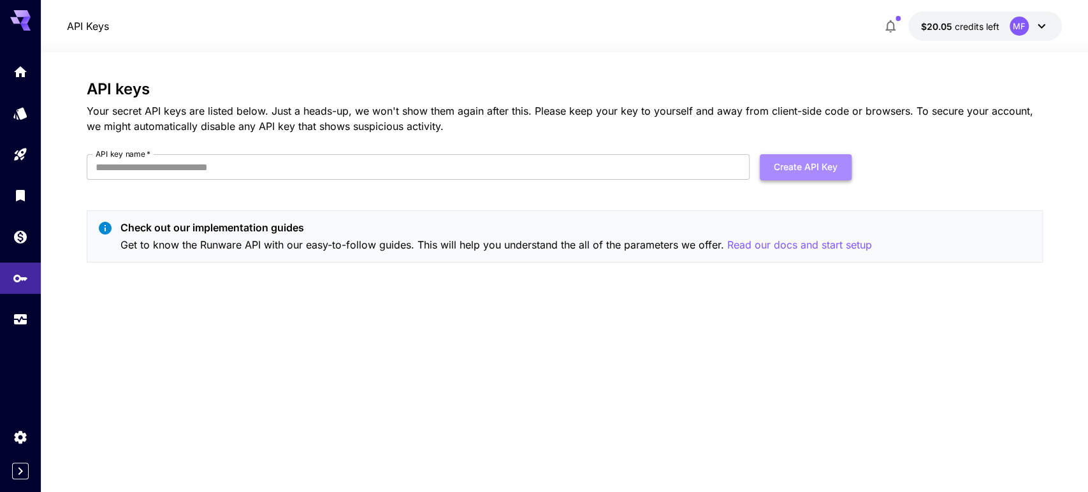
click at [817, 162] on button "Create API Key" at bounding box center [806, 167] width 92 height 26
type input "***"
click at [825, 171] on button "Create API Key" at bounding box center [806, 167] width 92 height 26
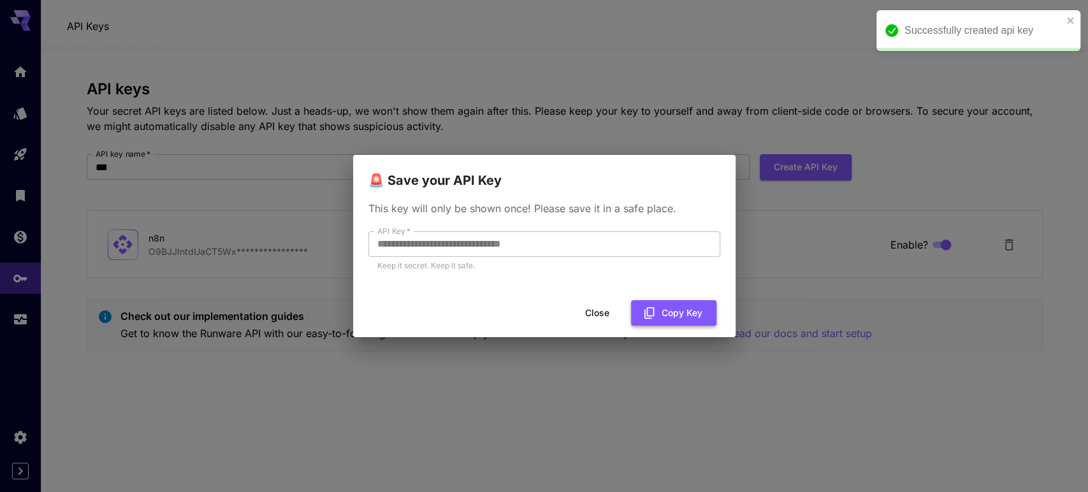
click at [678, 316] on button "Copy Key" at bounding box center [673, 313] width 85 height 26
click at [828, 297] on div "**********" at bounding box center [544, 246] width 1088 height 492
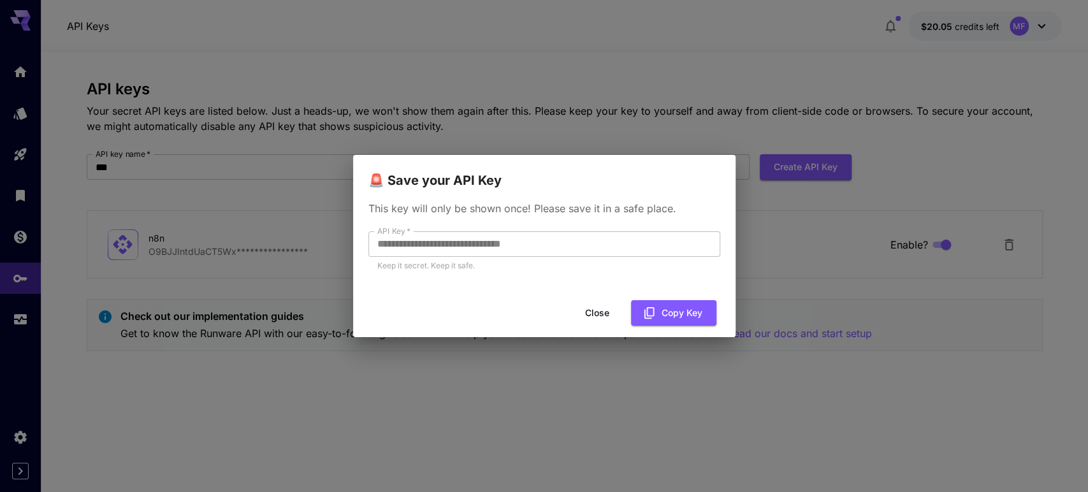
click at [598, 314] on button "Close" at bounding box center [597, 313] width 57 height 26
